Goal: Information Seeking & Learning: Learn about a topic

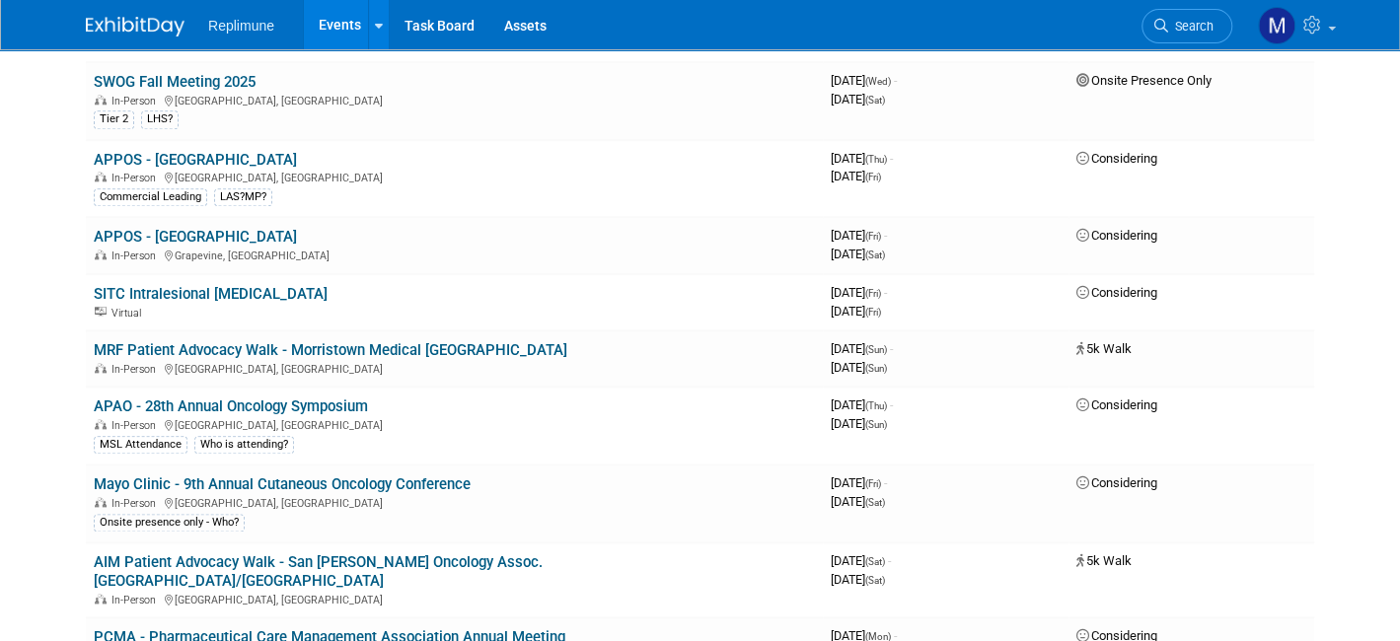
scroll to position [1086, 0]
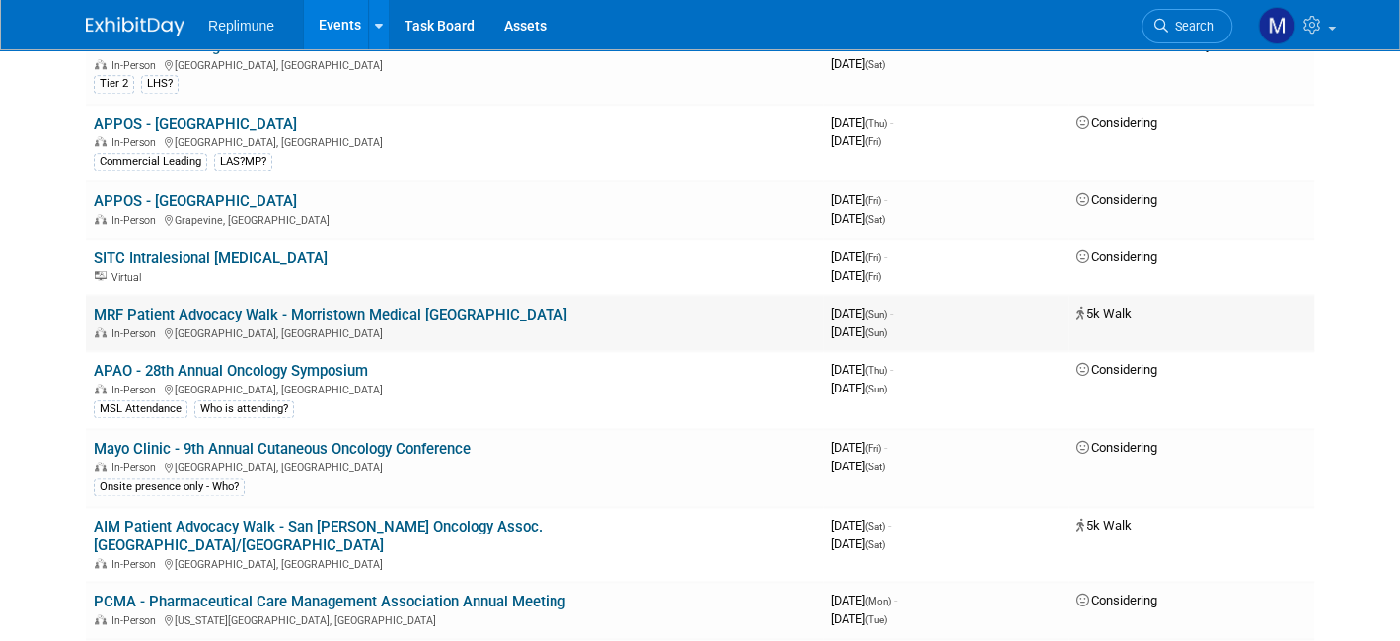
click at [441, 306] on link "MRF Patient Advocacy Walk - Morristown Medical [GEOGRAPHIC_DATA]" at bounding box center [331, 315] width 474 height 18
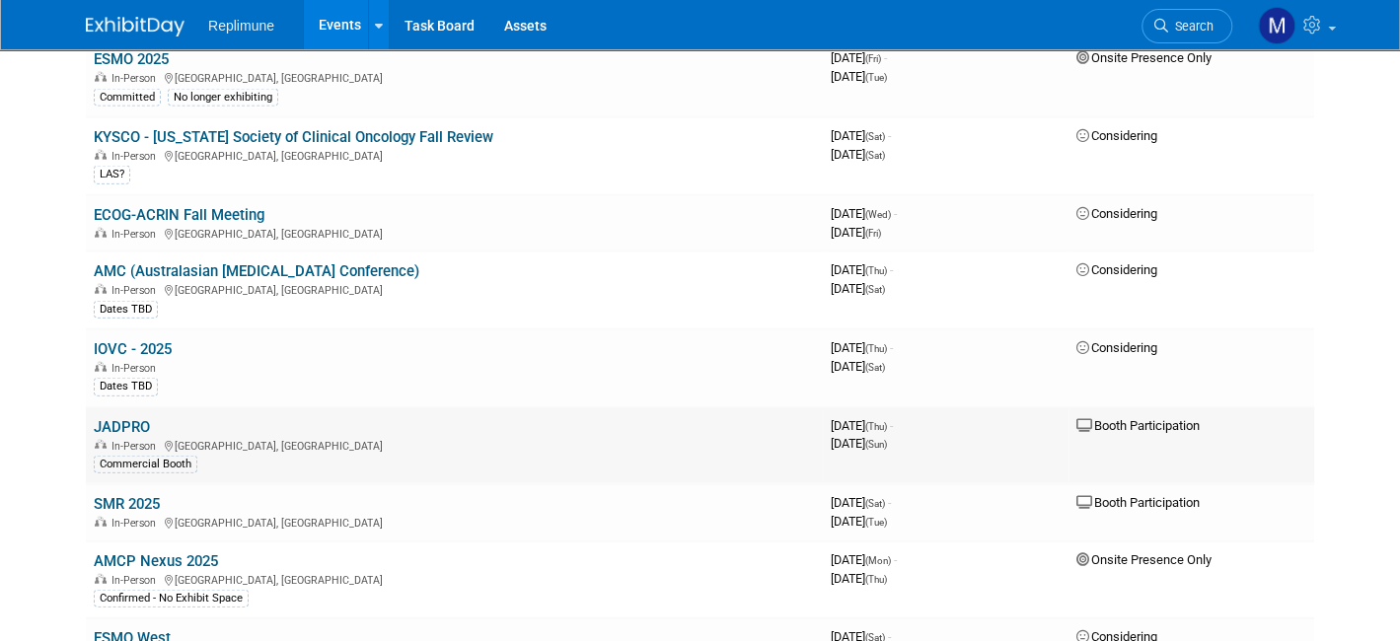
scroll to position [2467, 0]
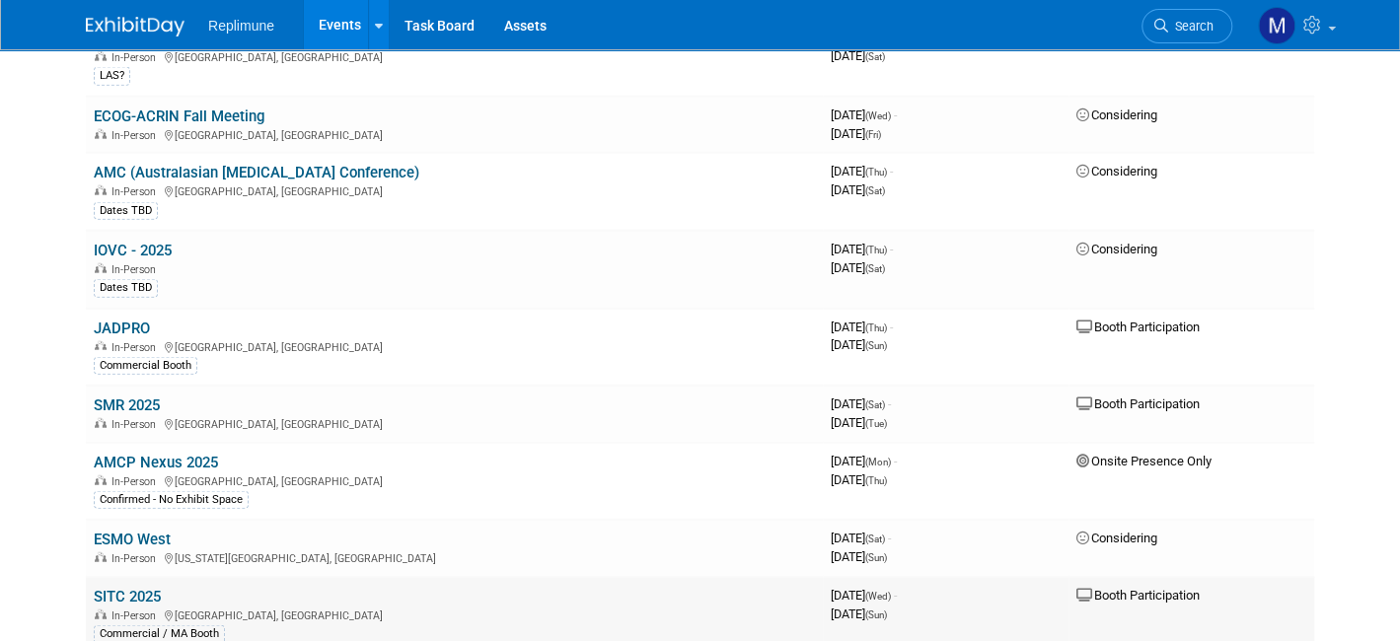
click at [125, 588] on link "SITC 2025" at bounding box center [127, 597] width 67 height 18
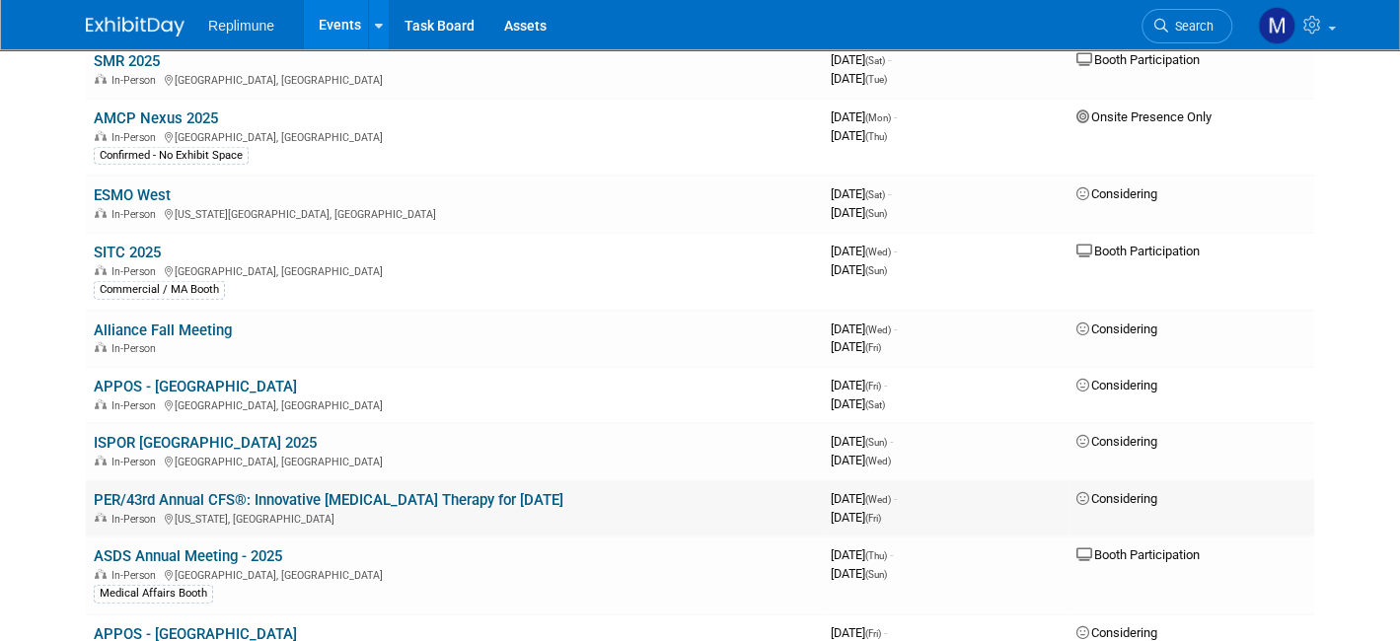
scroll to position [2862, 0]
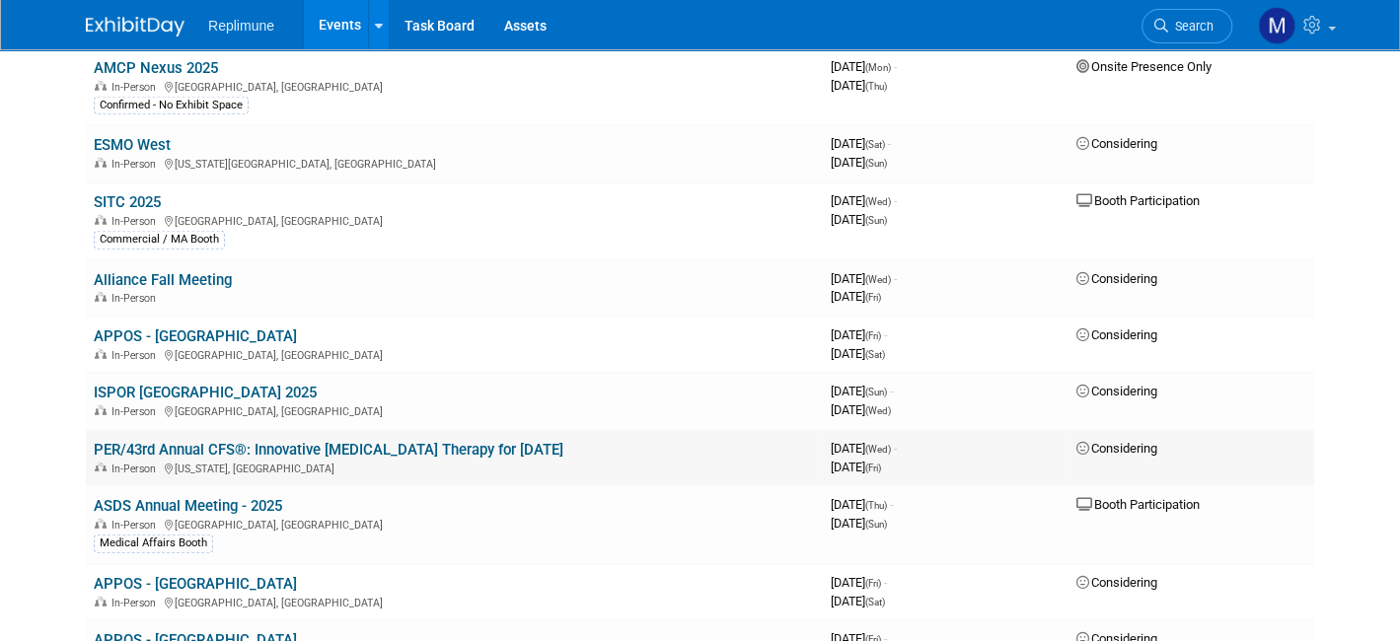
click at [331, 441] on link "PER/43rd Annual CFS®: Innovative [MEDICAL_DATA] Therapy for [DATE]" at bounding box center [329, 450] width 470 height 18
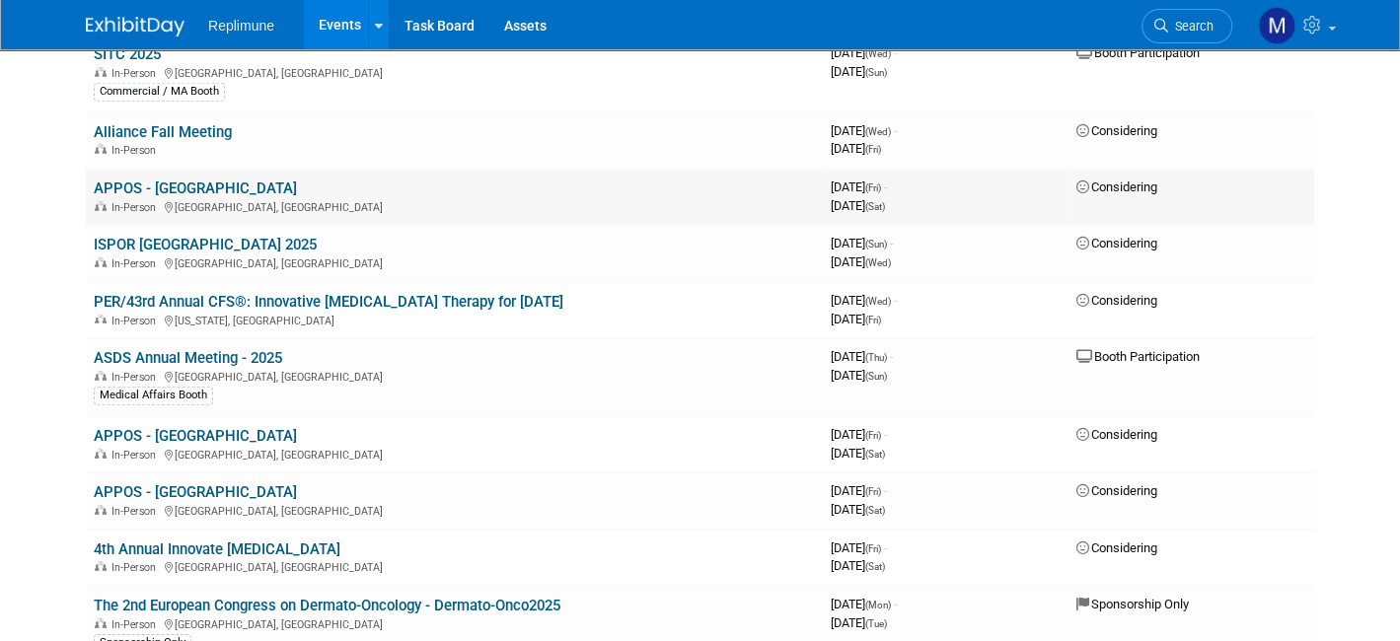
scroll to position [3059, 0]
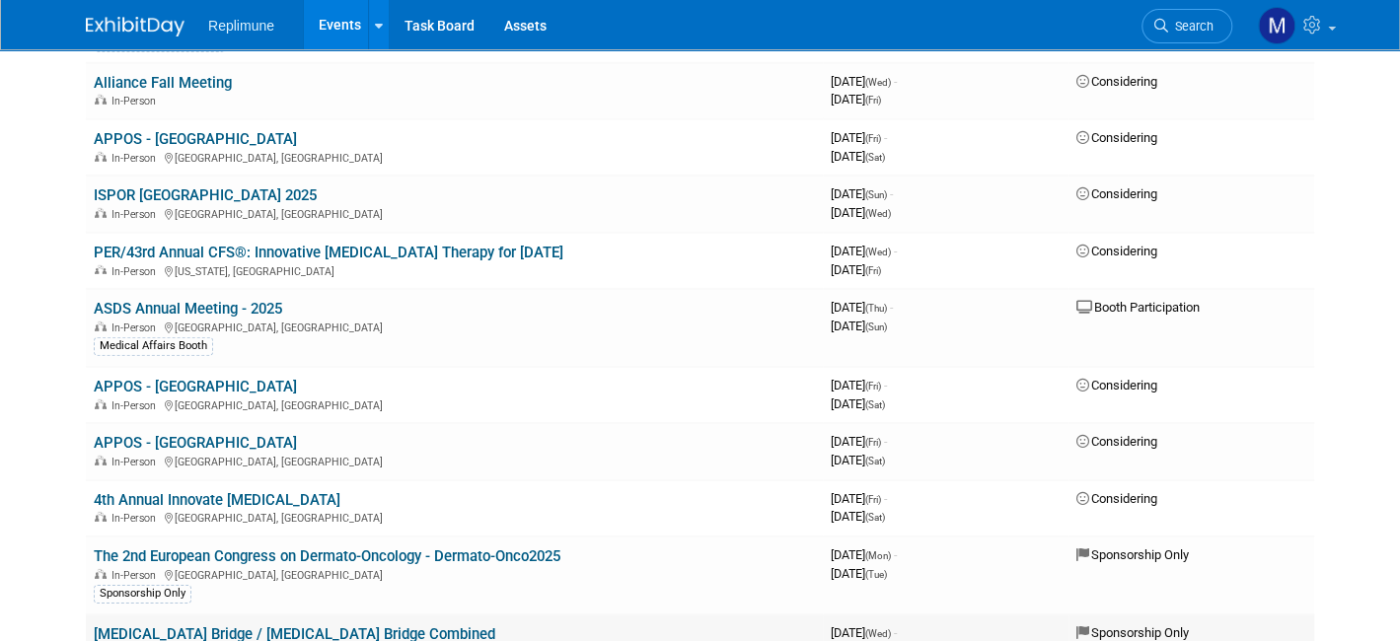
click at [196, 626] on link "[MEDICAL_DATA] Bridge / [MEDICAL_DATA] Bridge Combined" at bounding box center [295, 635] width 402 height 18
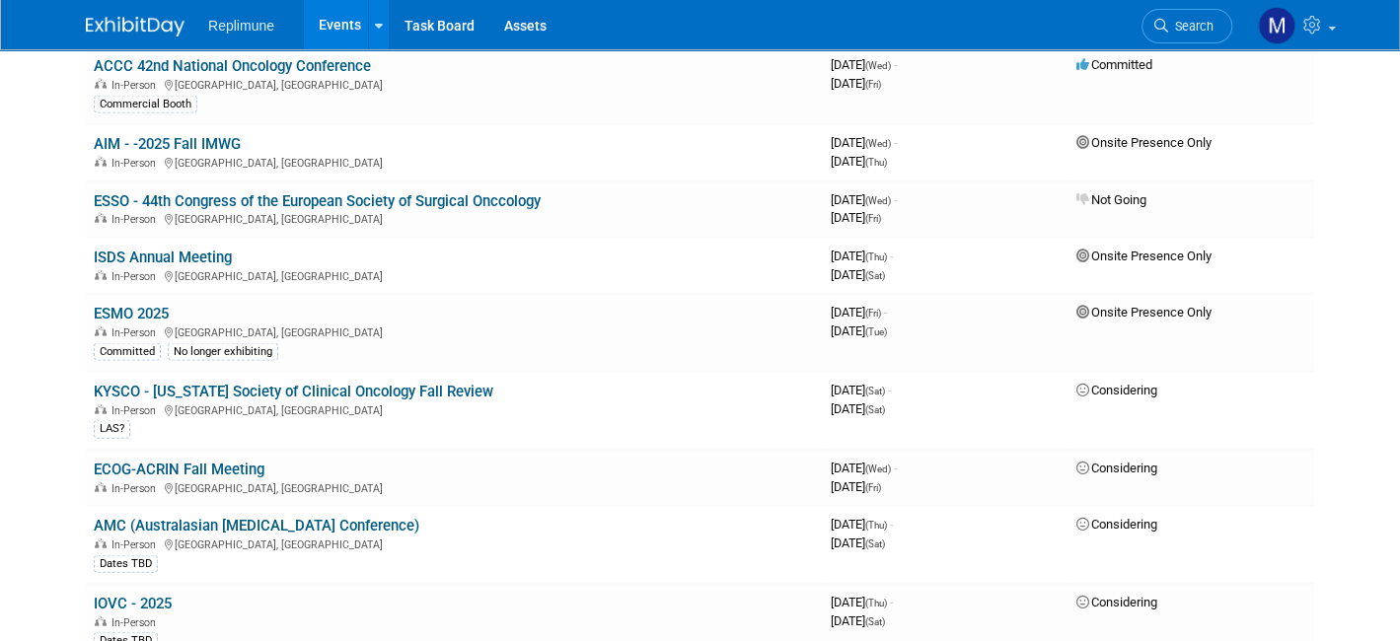
scroll to position [2072, 0]
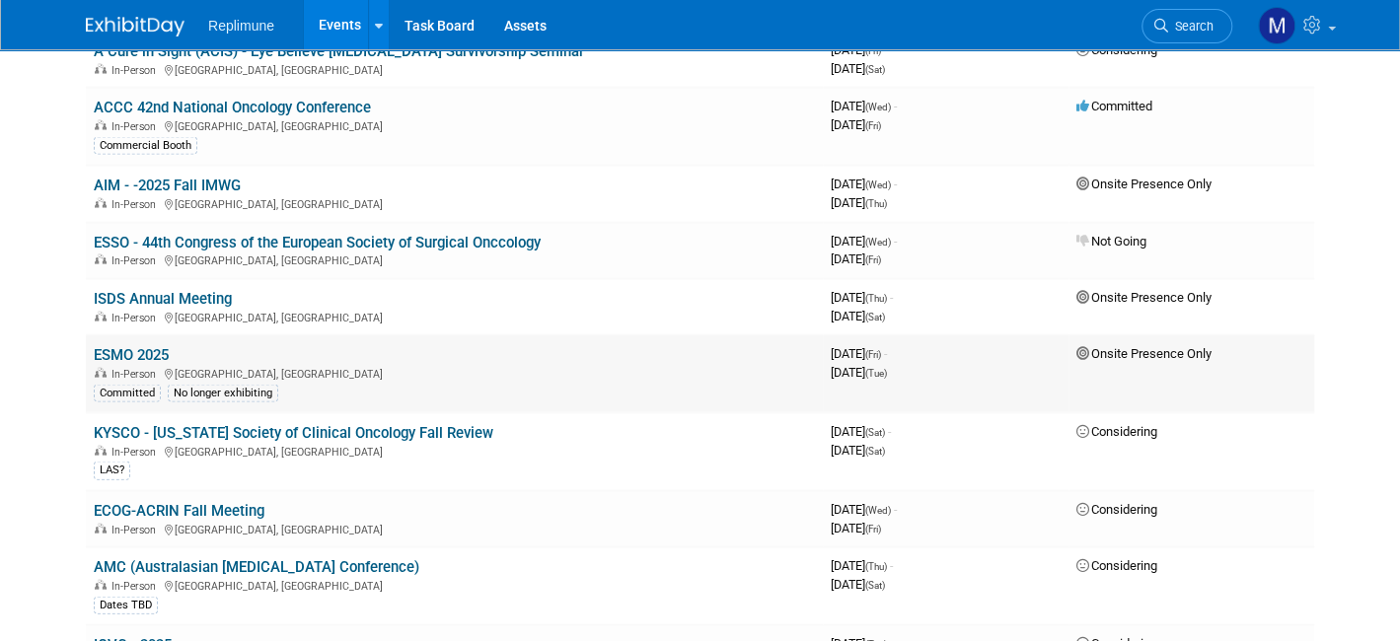
click at [143, 346] on link "ESMO 2025" at bounding box center [131, 355] width 75 height 18
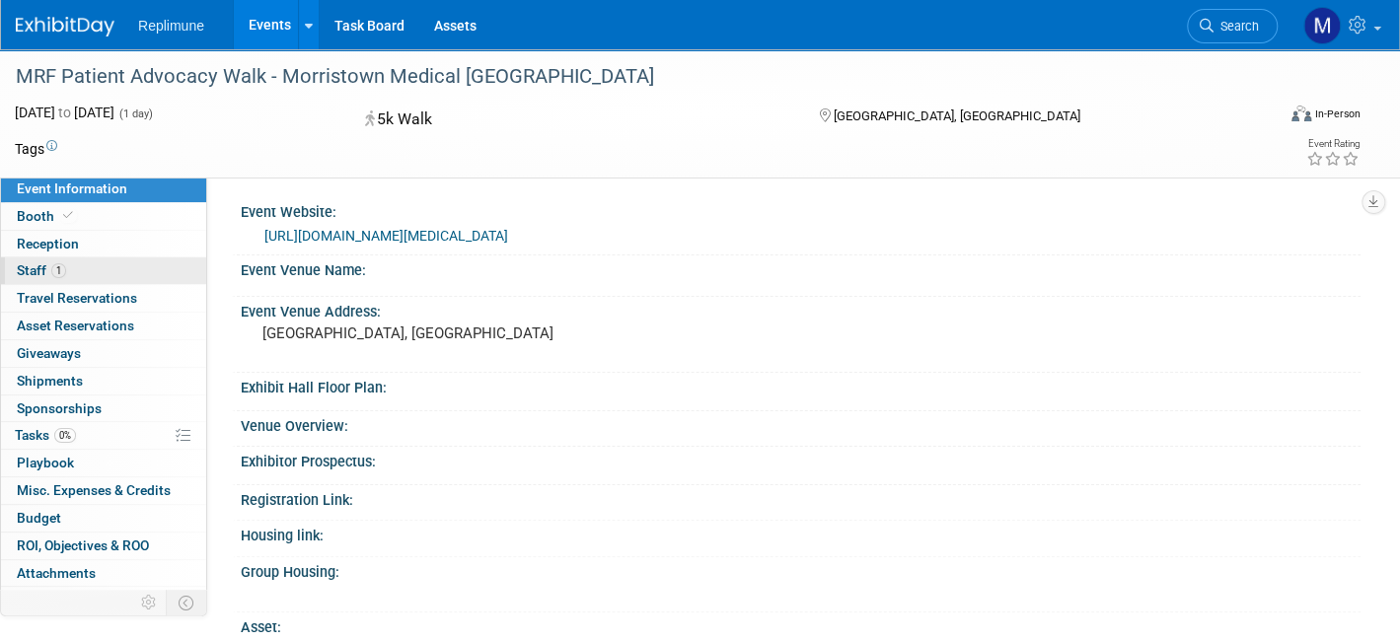
click at [36, 271] on span "Staff 1" at bounding box center [41, 271] width 49 height 16
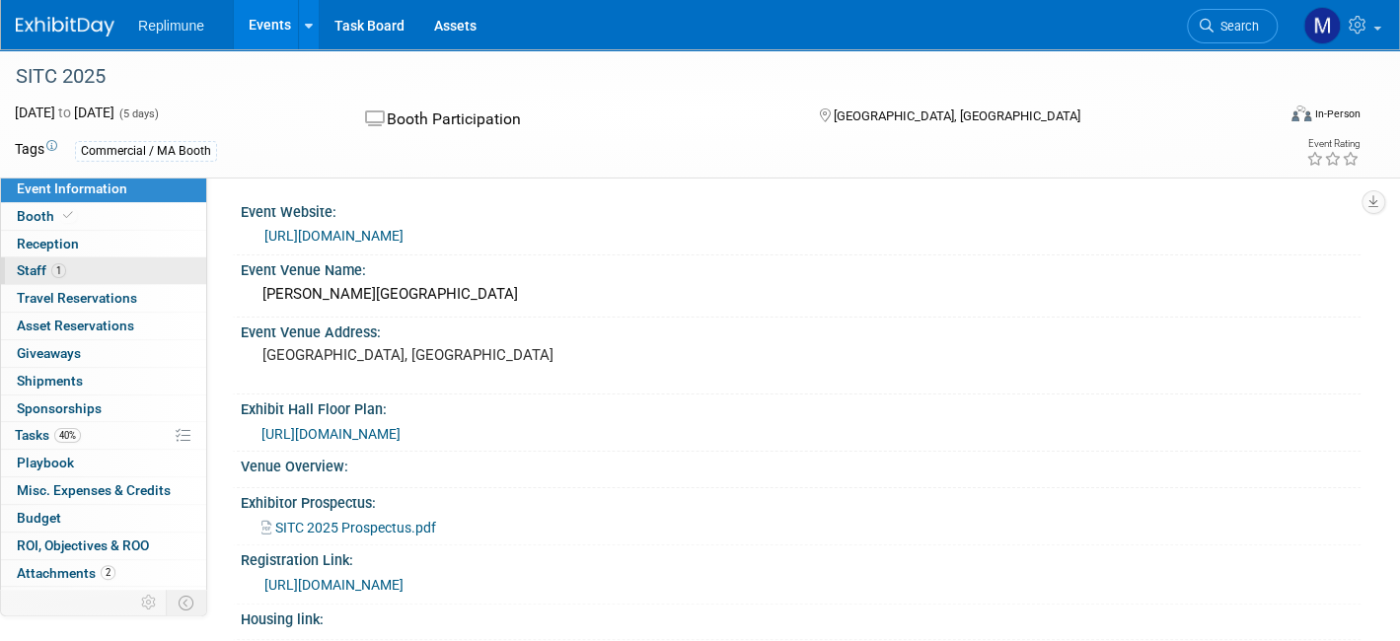
click at [35, 269] on span "Staff 1" at bounding box center [41, 271] width 49 height 16
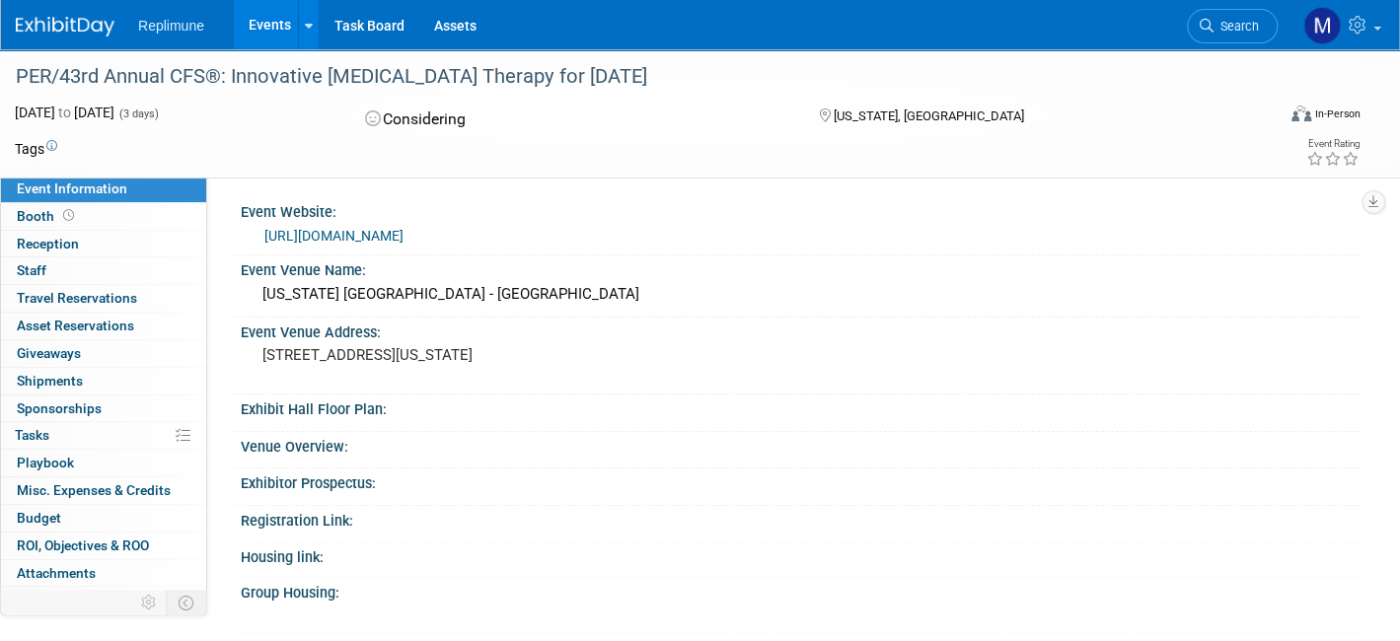
click at [404, 239] on link "https://www.gotoper.com/courses/chemotherapy-foundation-symposium?_ga=2.6197667…" at bounding box center [333, 236] width 139 height 16
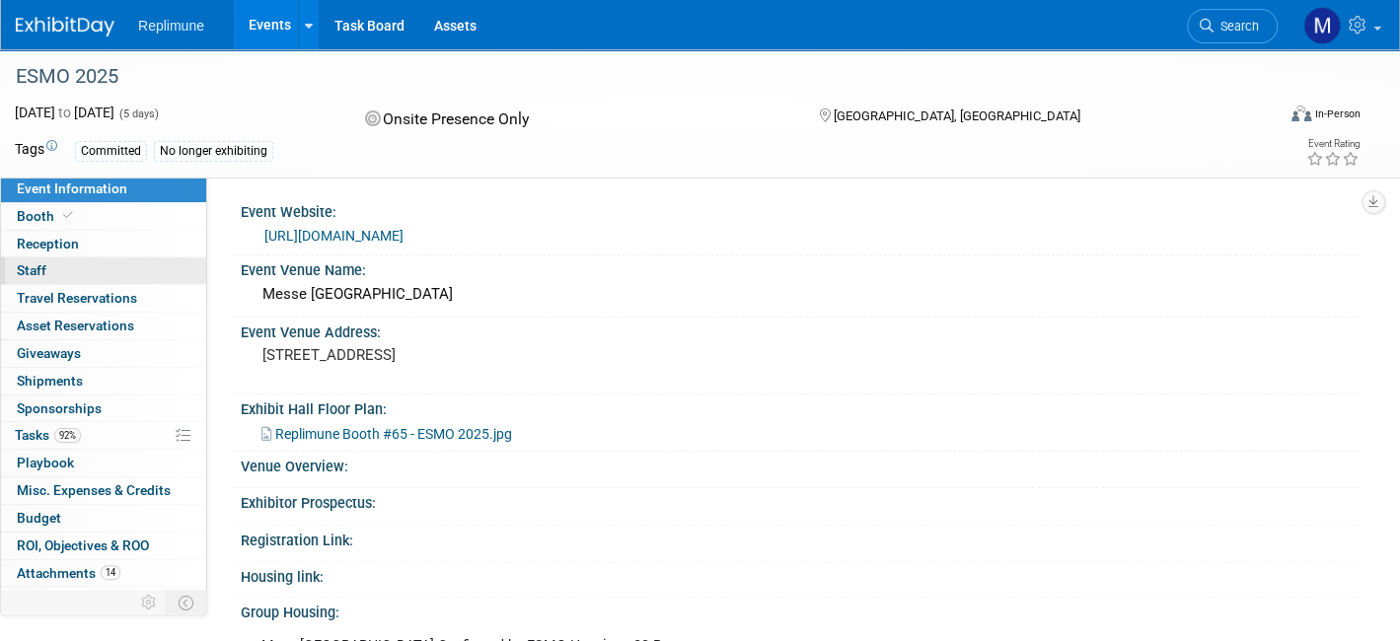
click at [121, 272] on link "0 Staff 0" at bounding box center [103, 271] width 205 height 27
